Goal: Task Accomplishment & Management: Manage account settings

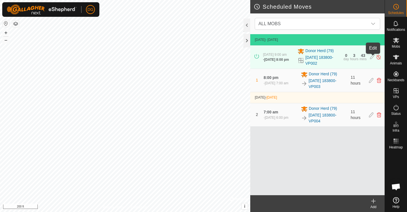
click at [373, 56] on icon at bounding box center [372, 57] width 4 height 6
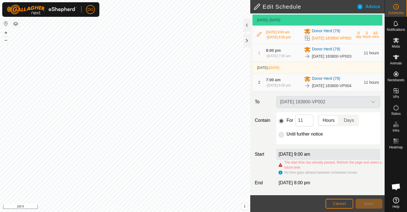
scroll to position [37, 0]
click at [336, 204] on span "Cancel" at bounding box center [339, 203] width 13 height 4
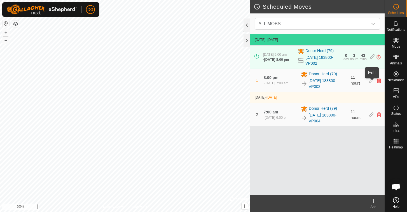
click at [371, 82] on icon at bounding box center [371, 80] width 4 height 5
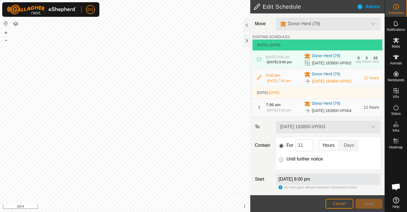
click at [342, 205] on span "Cancel" at bounding box center [339, 203] width 13 height 4
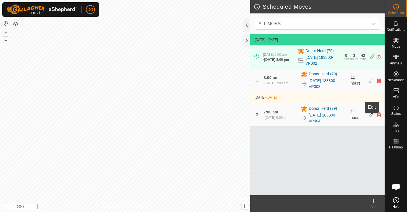
click at [372, 116] on icon at bounding box center [371, 114] width 4 height 5
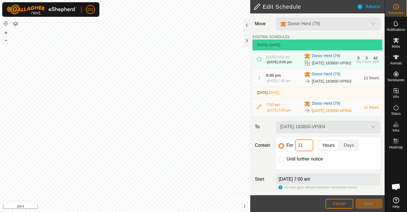
drag, startPoint x: 304, startPoint y: 158, endPoint x: 294, endPoint y: 157, distance: 9.6
click at [294, 151] on div "For 11 Hours Days" at bounding box center [328, 145] width 99 height 12
type input "8"
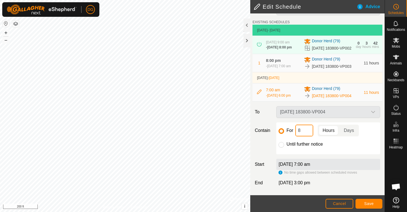
scroll to position [27, 0]
click at [369, 203] on span "Save" at bounding box center [369, 203] width 10 height 4
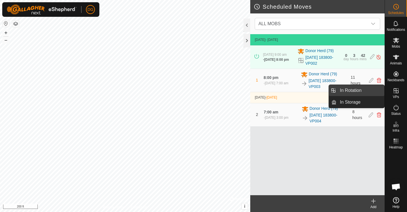
click at [361, 90] on link "In Rotation" at bounding box center [361, 90] width 48 height 11
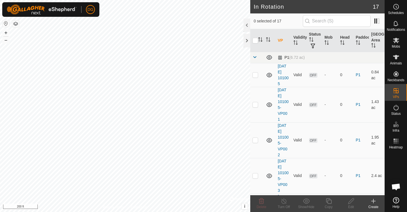
click at [254, 56] on span at bounding box center [255, 57] width 4 height 4
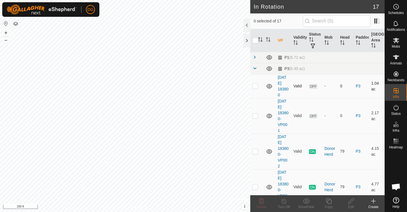
click at [256, 86] on p-checkbox at bounding box center [256, 86] width 6 height 4
checkbox input "true"
click at [257, 116] on p-checkbox at bounding box center [256, 115] width 6 height 4
checkbox input "true"
click at [397, 7] on icon at bounding box center [396, 6] width 7 height 7
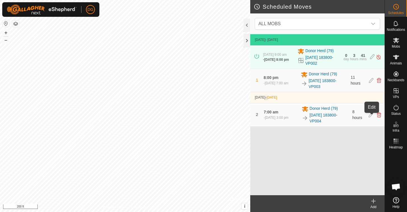
click at [372, 117] on icon at bounding box center [371, 114] width 4 height 5
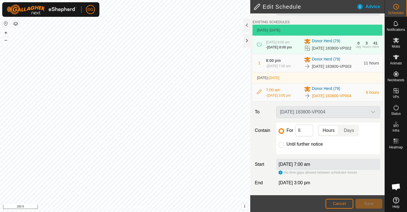
scroll to position [27, 0]
drag, startPoint x: 302, startPoint y: 130, endPoint x: 295, endPoint y: 130, distance: 7.3
click at [295, 130] on div "For 8 Hours Days" at bounding box center [328, 131] width 99 height 12
type input "6"
click at [366, 203] on span "Save" at bounding box center [369, 203] width 10 height 4
